Goal: Check status: Check status

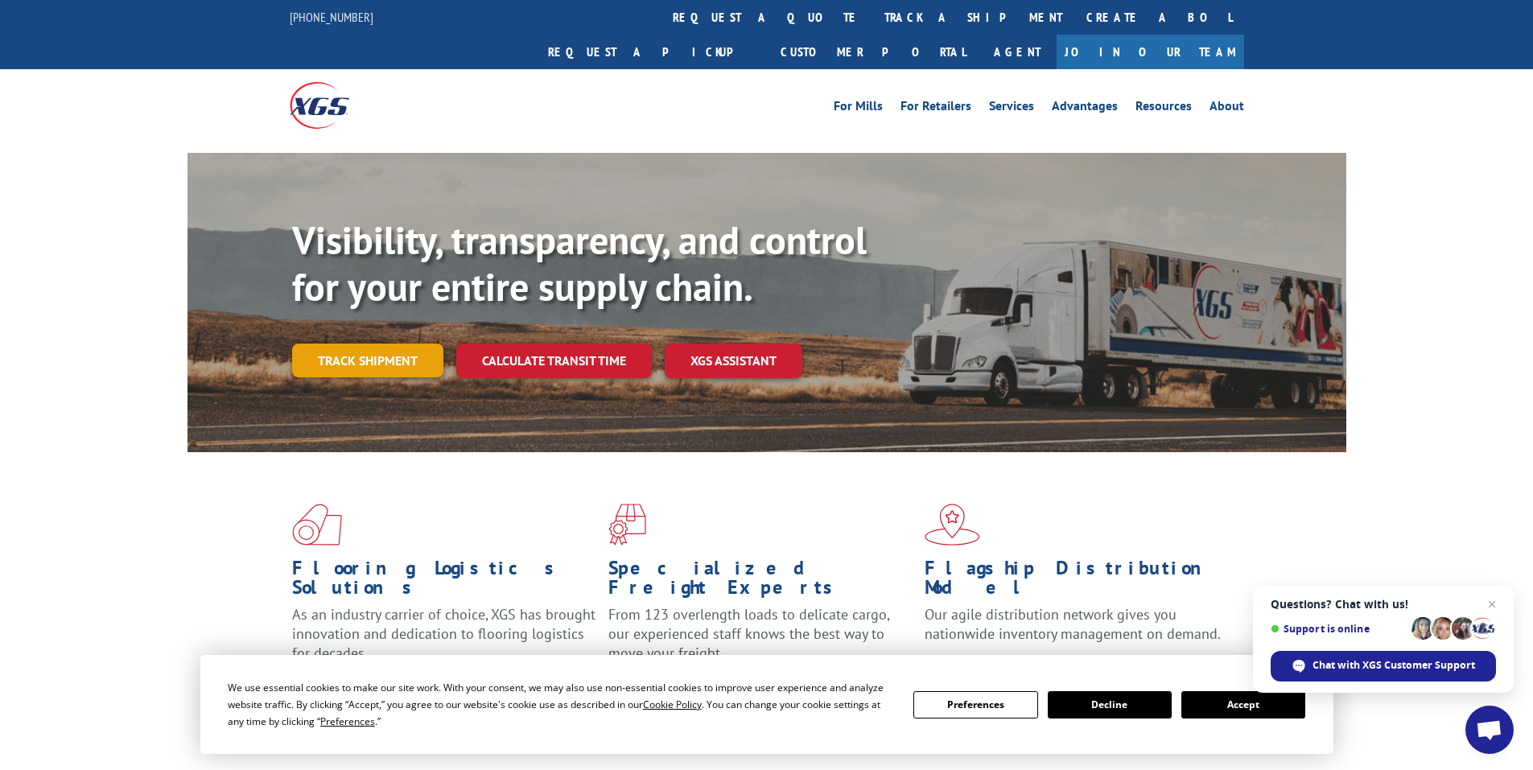
click at [369, 344] on link "Track shipment" at bounding box center [367, 361] width 151 height 34
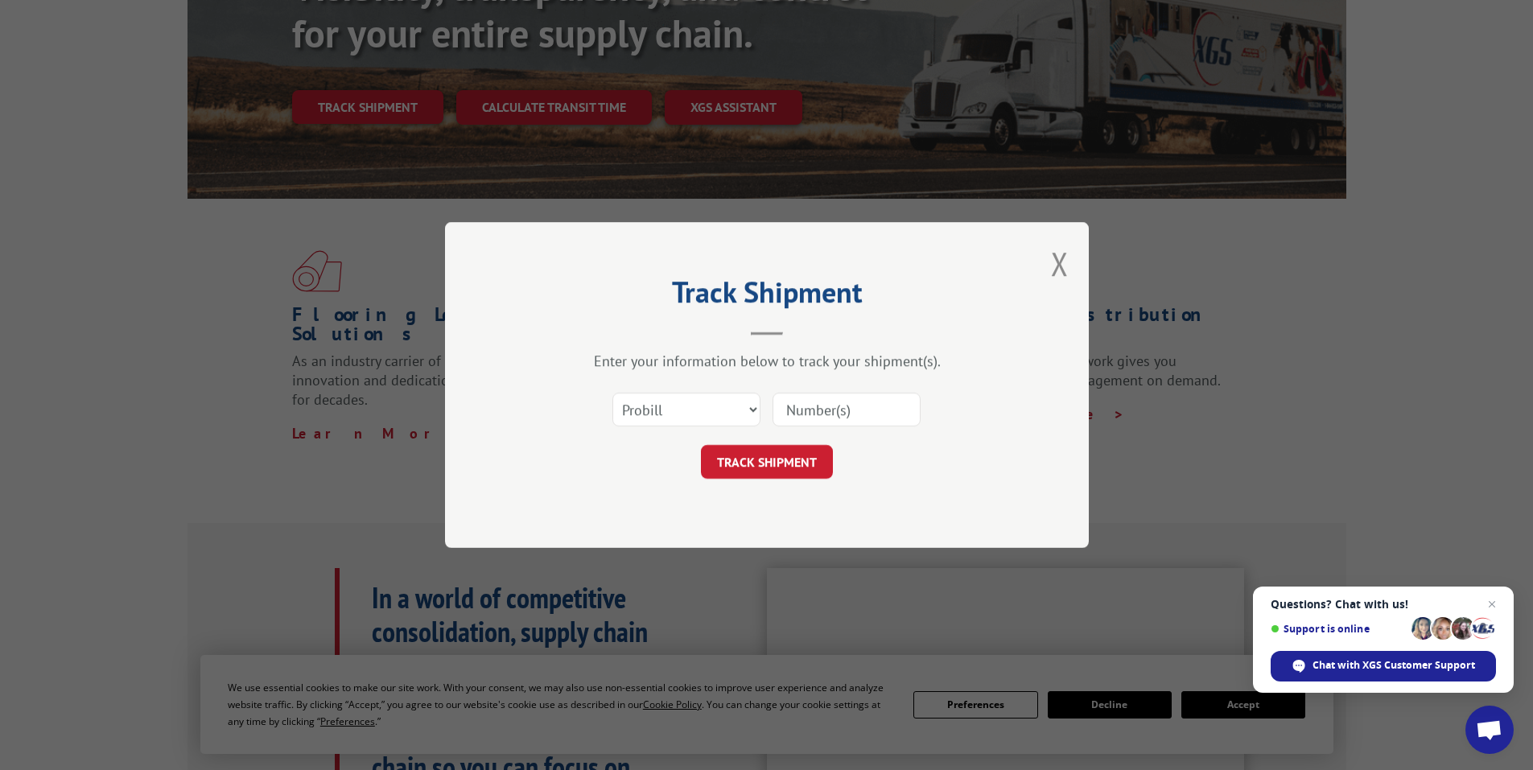
scroll to position [322, 0]
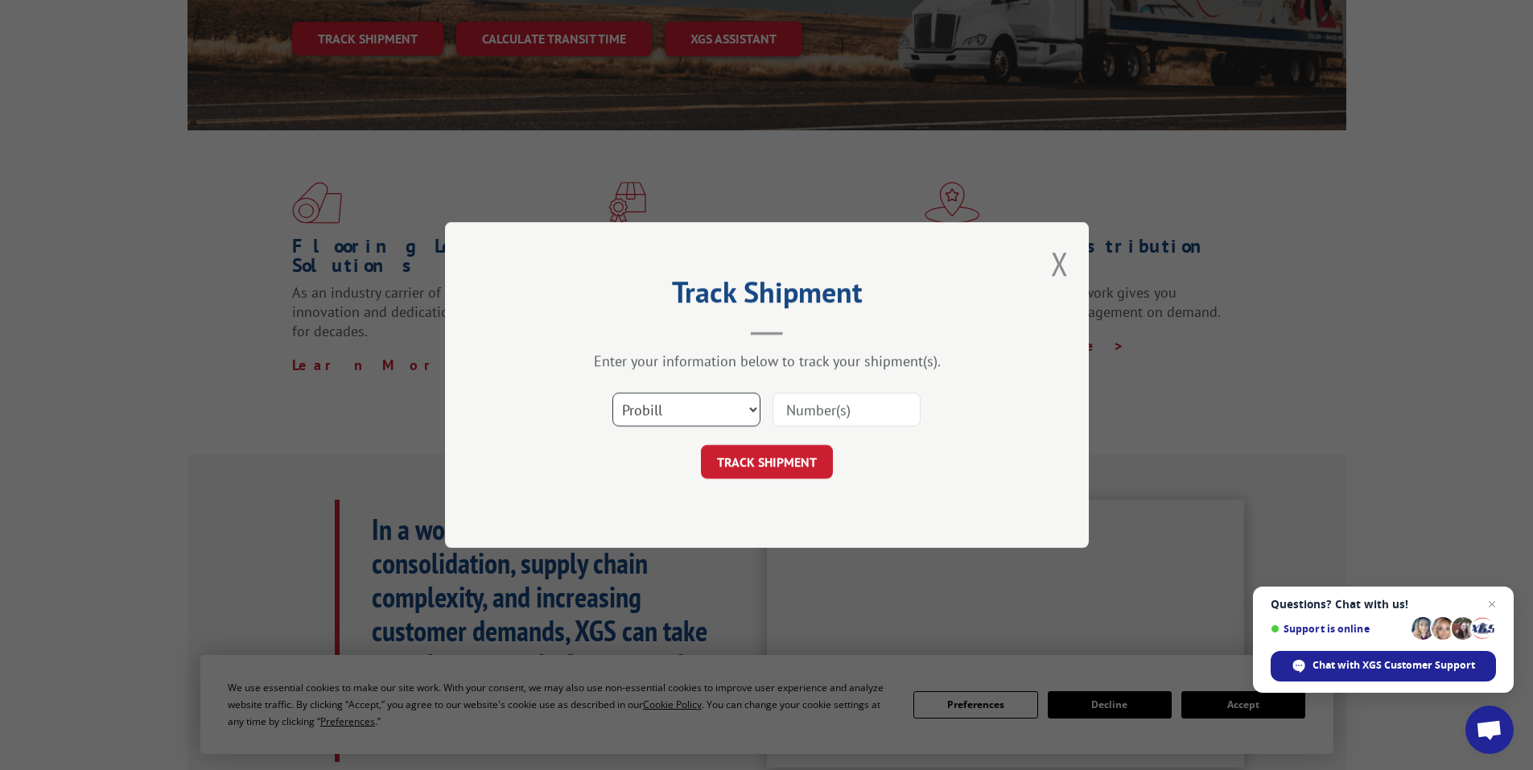
click at [657, 409] on select "Select category... Probill BOL PO" at bounding box center [686, 410] width 148 height 34
click at [612, 393] on select "Select category... Probill BOL PO" at bounding box center [686, 410] width 148 height 34
click at [671, 414] on select "Select category... Probill BOL PO" at bounding box center [686, 410] width 148 height 34
select select "bol"
click at [612, 393] on select "Select category... Probill BOL PO" at bounding box center [686, 410] width 148 height 34
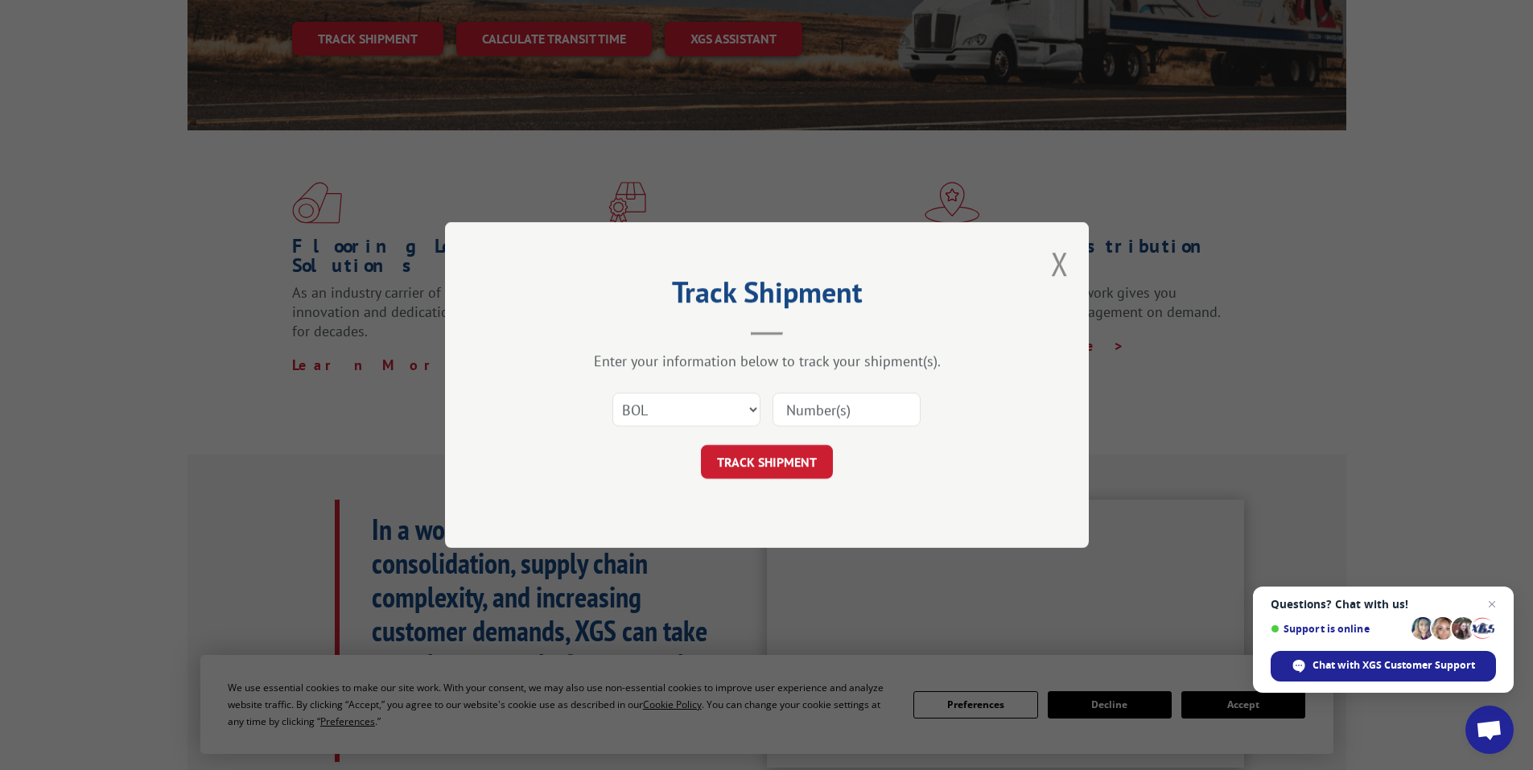
drag, startPoint x: 838, startPoint y: 417, endPoint x: 832, endPoint y: 403, distance: 14.8
click at [834, 407] on input at bounding box center [846, 410] width 148 height 34
click at [832, 403] on input at bounding box center [846, 410] width 148 height 34
paste input "5225835"
type input "5225835"
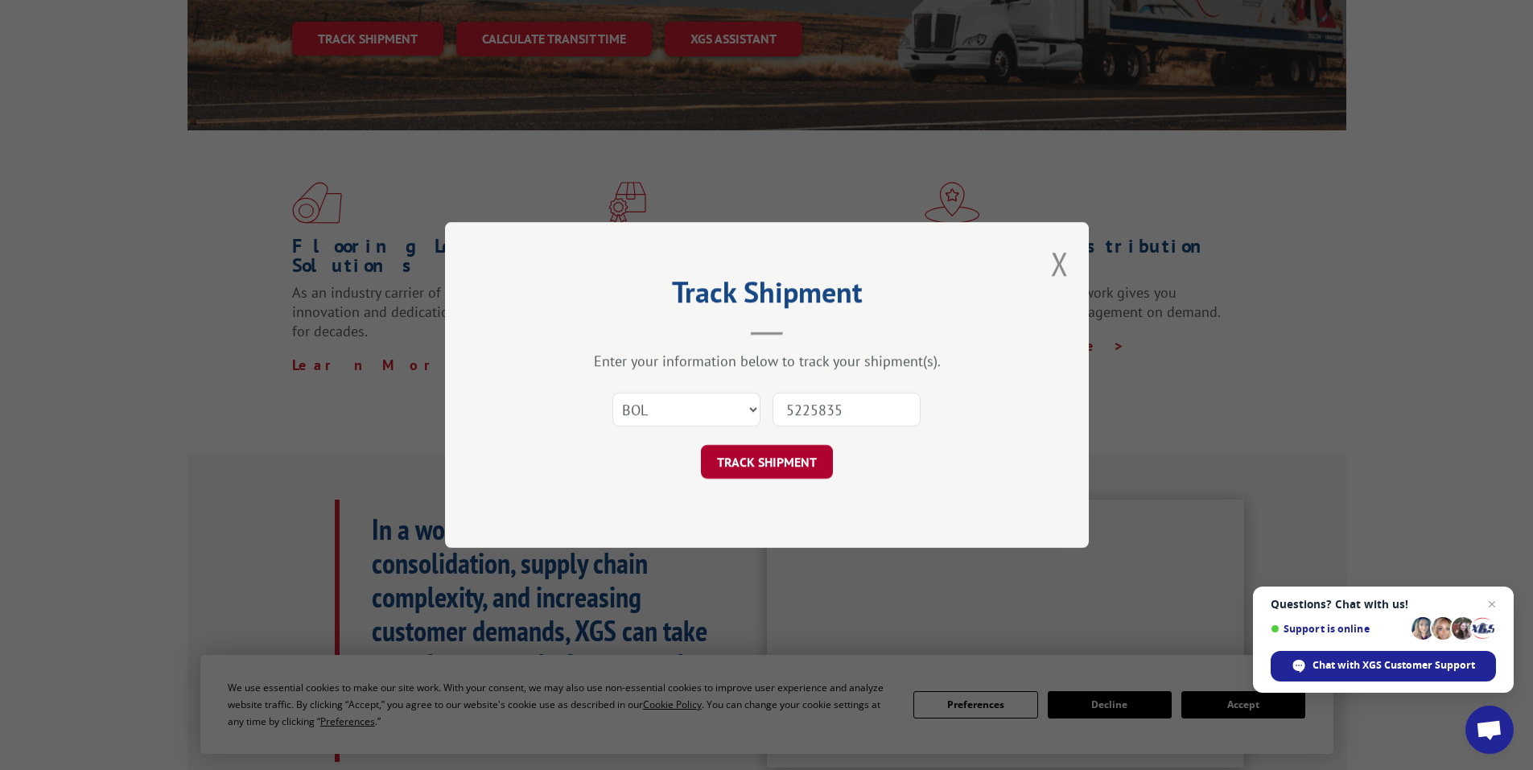
click at [756, 461] on button "TRACK SHIPMENT" at bounding box center [767, 462] width 132 height 34
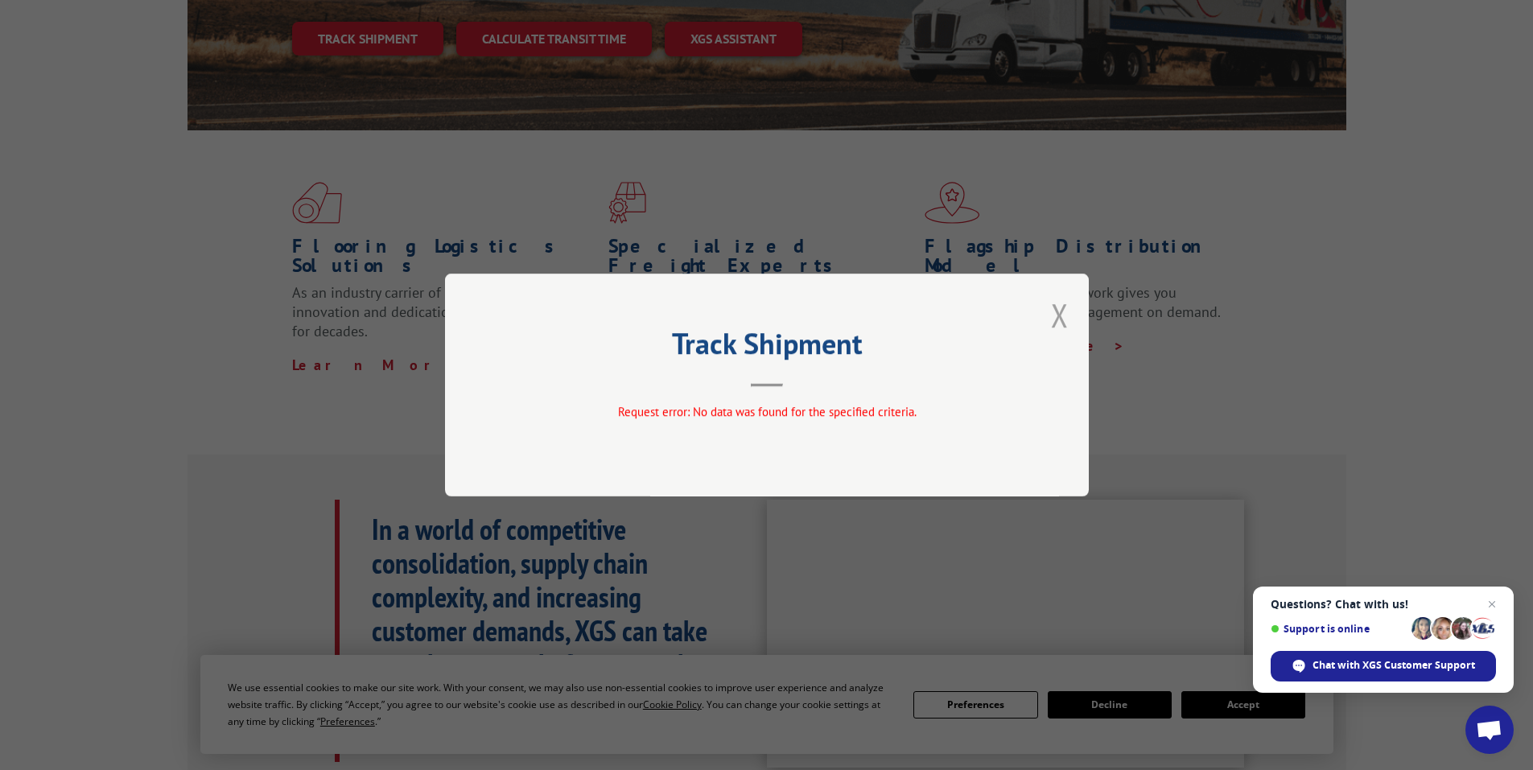
click at [1060, 300] on button "Close modal" at bounding box center [1060, 315] width 18 height 43
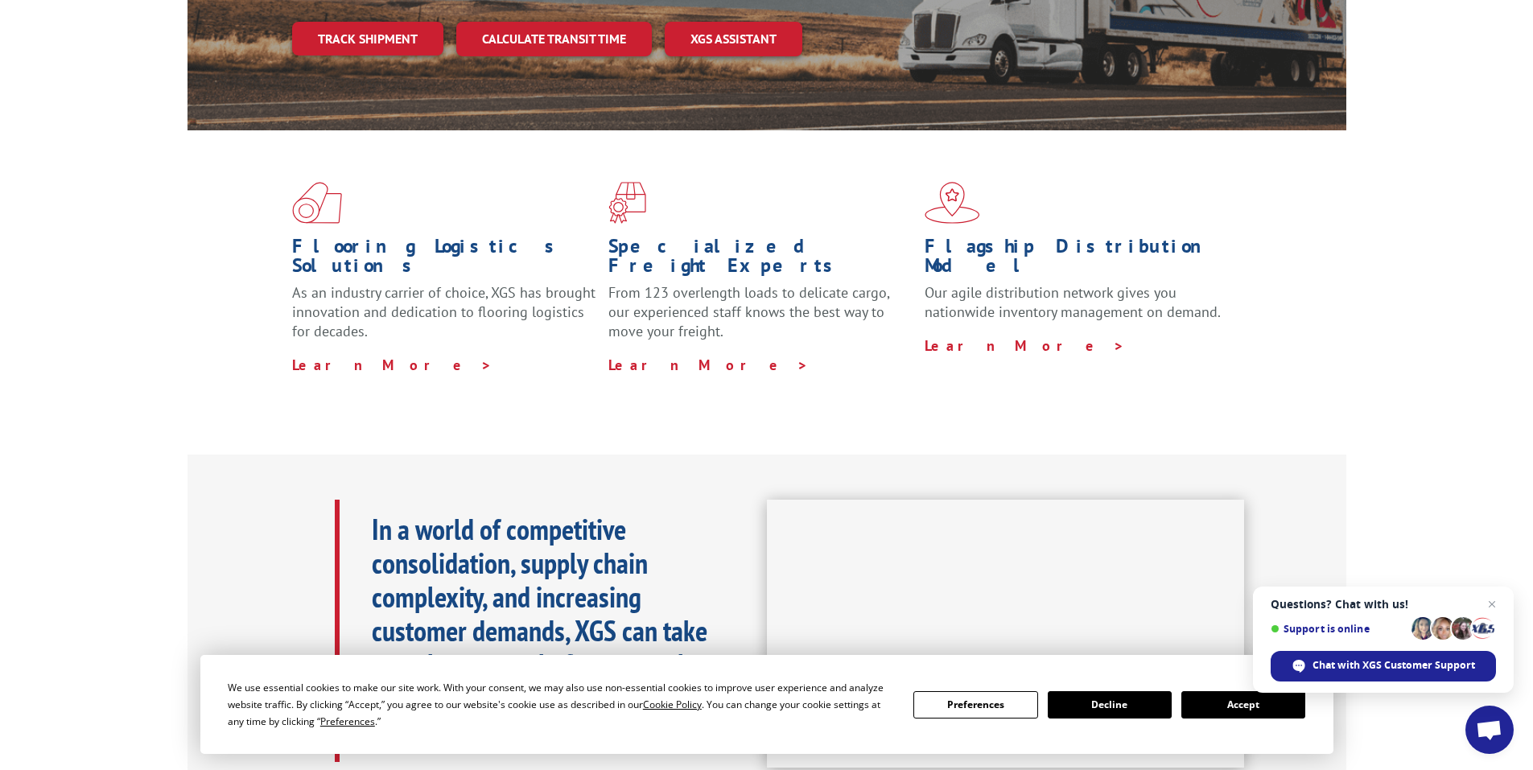
scroll to position [308, 0]
